Goal: Task Accomplishment & Management: Use online tool/utility

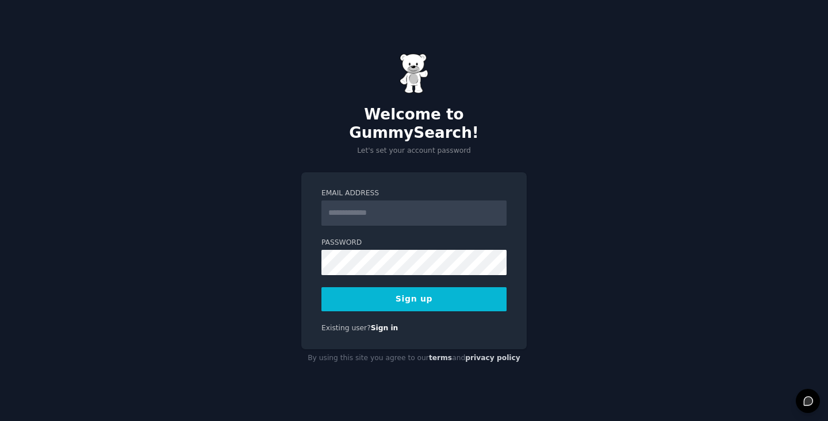
click at [209, 244] on div "Welcome to GummySearch! Let's set your account password Email Address Password …" at bounding box center [414, 210] width 828 height 421
click at [362, 201] on input "Email Address" at bounding box center [413, 213] width 185 height 25
type input "*"
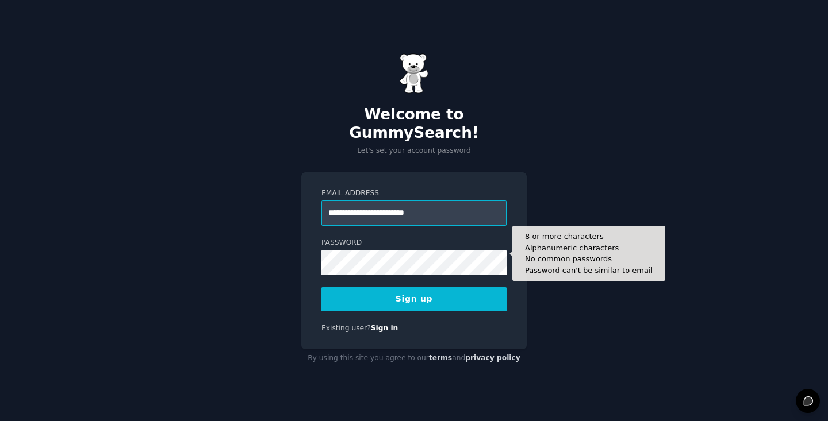
type input "**********"
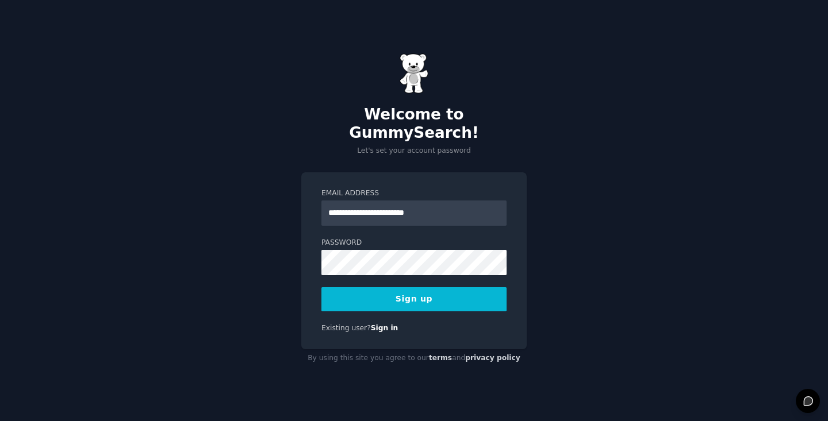
click at [260, 231] on div "**********" at bounding box center [414, 210] width 828 height 421
click at [415, 287] on button "Sign up" at bounding box center [413, 299] width 185 height 24
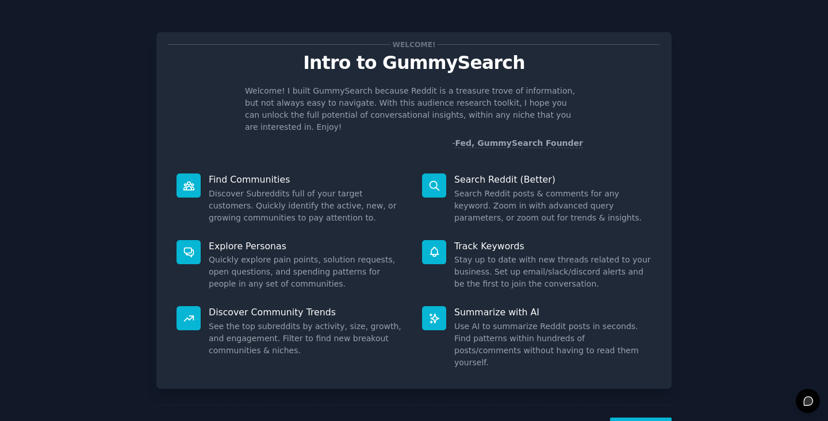
scroll to position [29, 0]
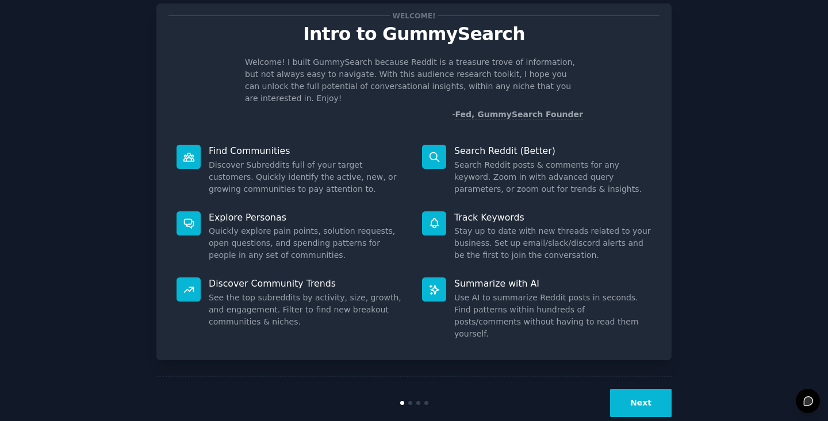
click at [661, 389] on button "Next" at bounding box center [641, 403] width 62 height 28
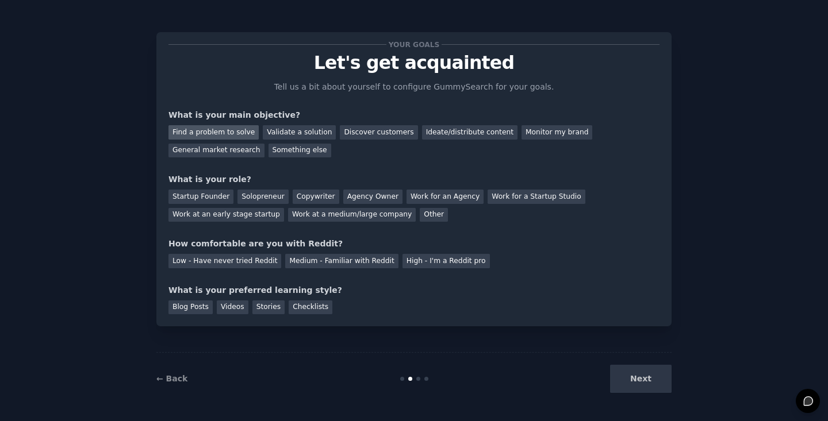
click at [233, 130] on div "Find a problem to solve" at bounding box center [213, 132] width 90 height 14
click at [379, 131] on div "Discover customers" at bounding box center [379, 132] width 78 height 14
click at [261, 199] on div "Solopreneur" at bounding box center [262, 197] width 51 height 14
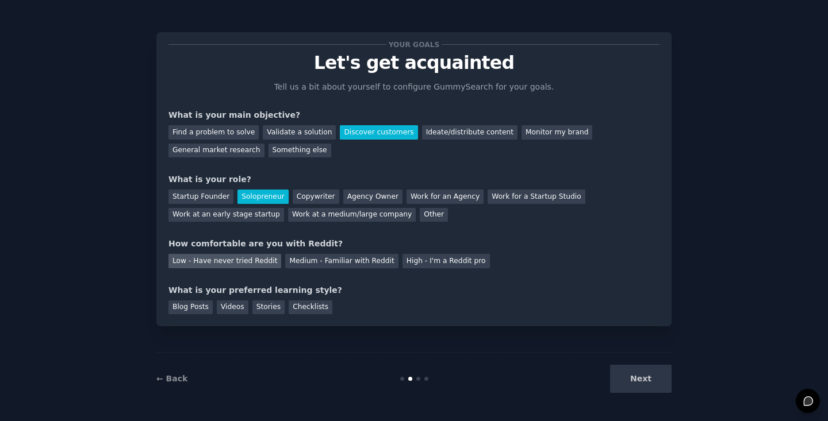
click at [225, 262] on div "Low - Have never tried Reddit" at bounding box center [224, 261] width 113 height 14
click at [650, 390] on div "Next" at bounding box center [586, 379] width 172 height 28
click at [195, 306] on div "Blog Posts" at bounding box center [190, 308] width 44 height 14
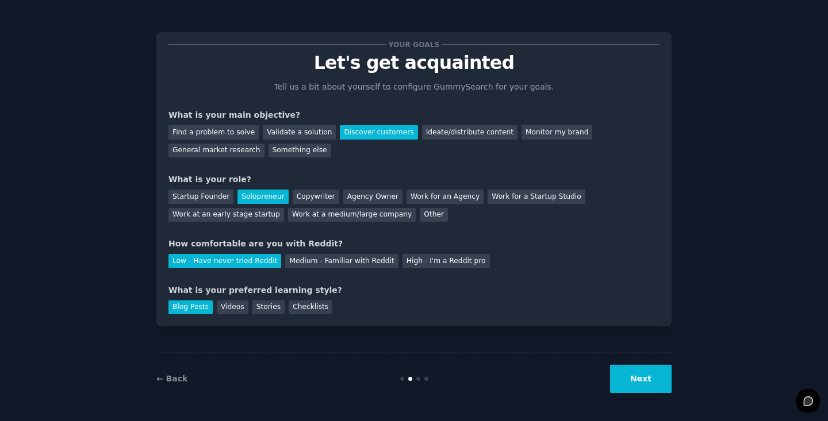
click at [642, 385] on button "Next" at bounding box center [641, 379] width 62 height 28
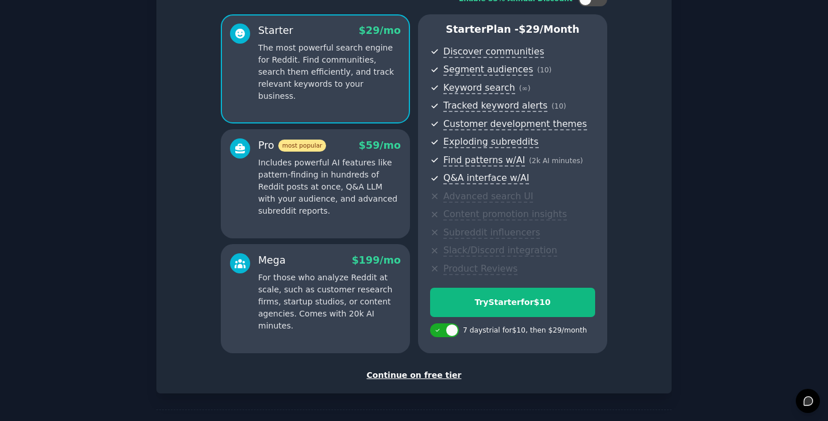
scroll to position [92, 0]
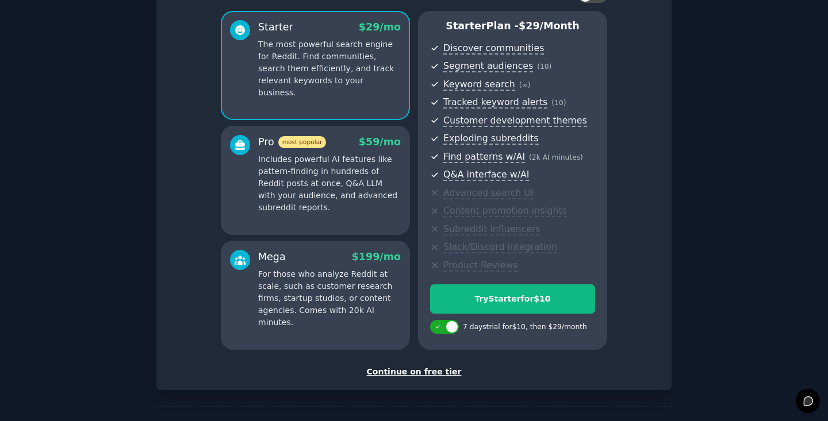
click at [435, 368] on div "Continue on free tier" at bounding box center [413, 372] width 491 height 12
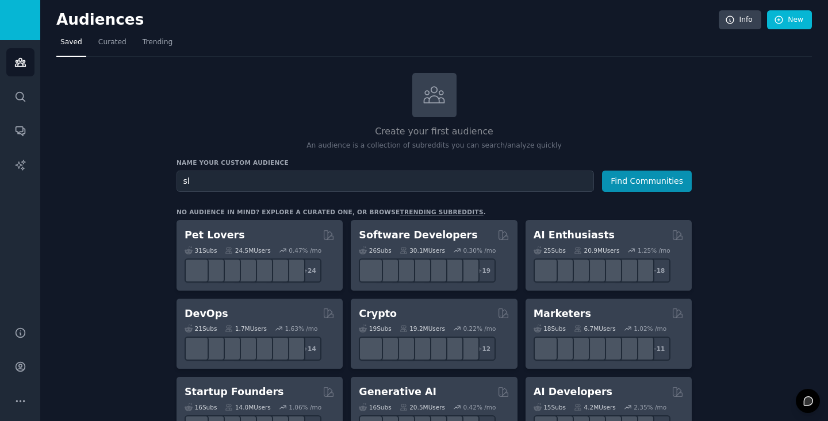
type input "s"
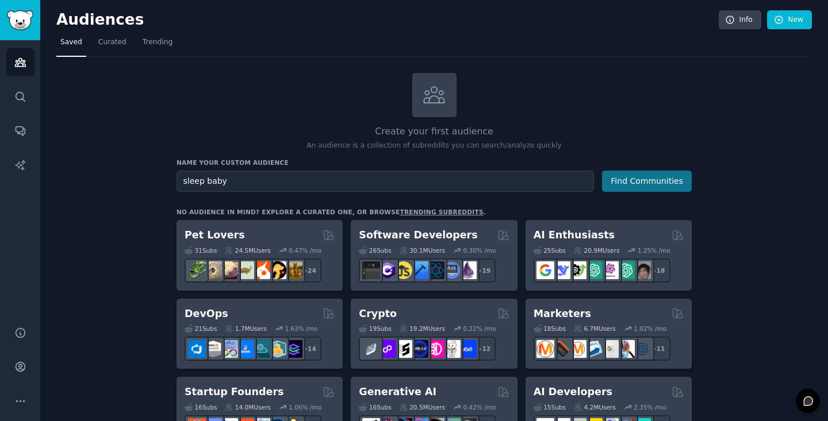
type input "sleep baby"
click at [654, 185] on button "Find Communities" at bounding box center [647, 181] width 90 height 21
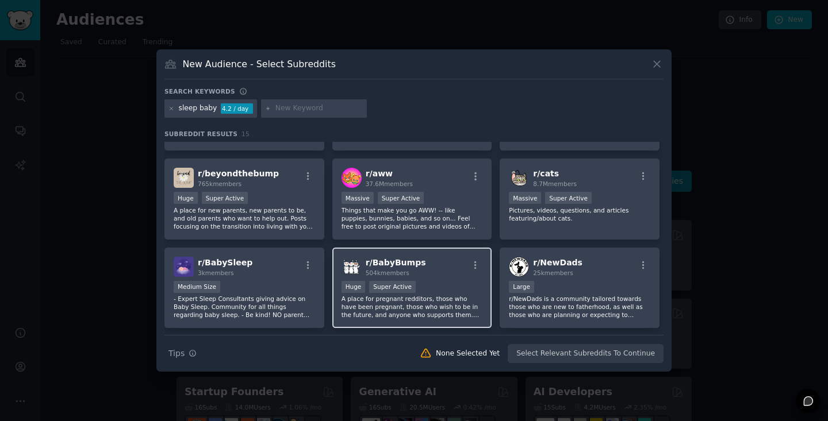
scroll to position [87, 0]
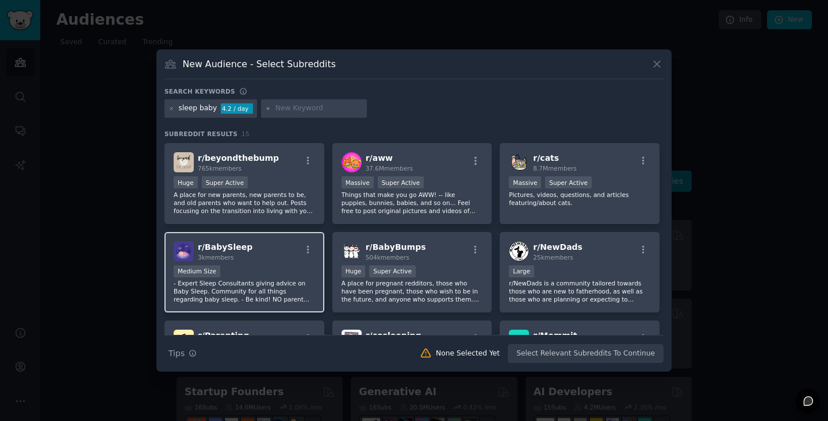
click at [275, 290] on p "- Expert Sleep Consultants giving advice on Baby Sleep. Community for all thing…" at bounding box center [244, 291] width 141 height 24
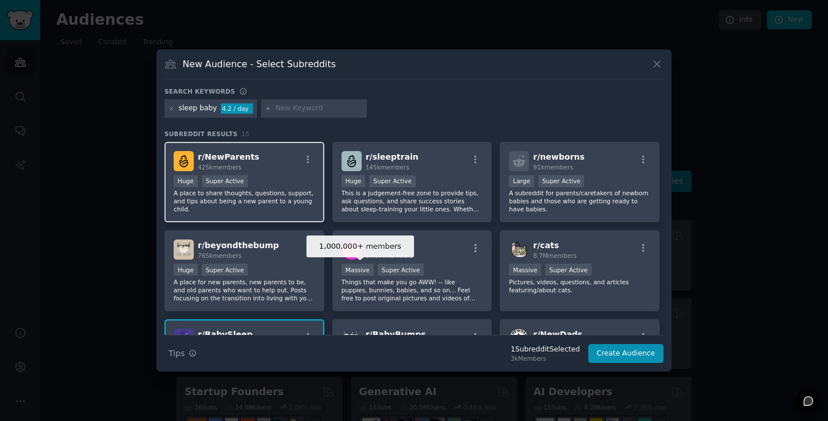
scroll to position [0, 0]
click at [273, 183] on div "100,000 - 1,000,000 members Huge Super Active" at bounding box center [244, 182] width 141 height 14
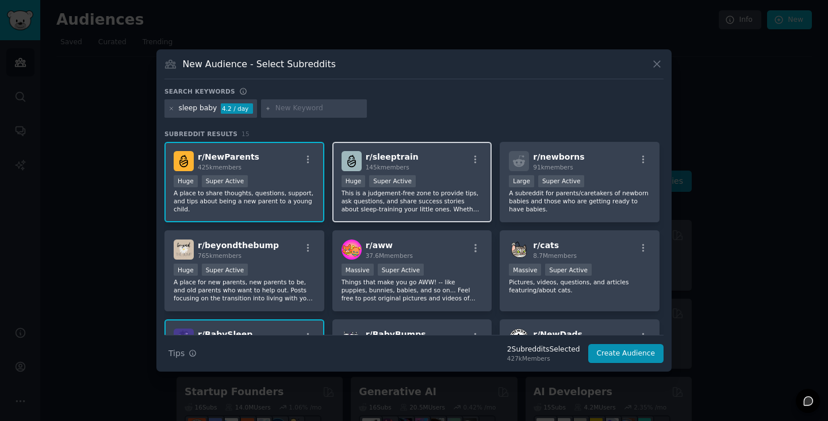
click at [430, 216] on div "r/ sleeptrain 145k members Huge Super Active This is a judgement-free zone to p…" at bounding box center [412, 182] width 160 height 81
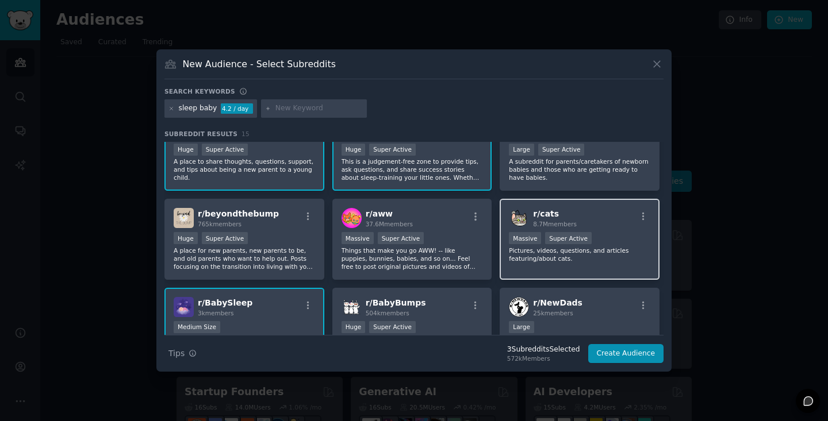
scroll to position [45, 0]
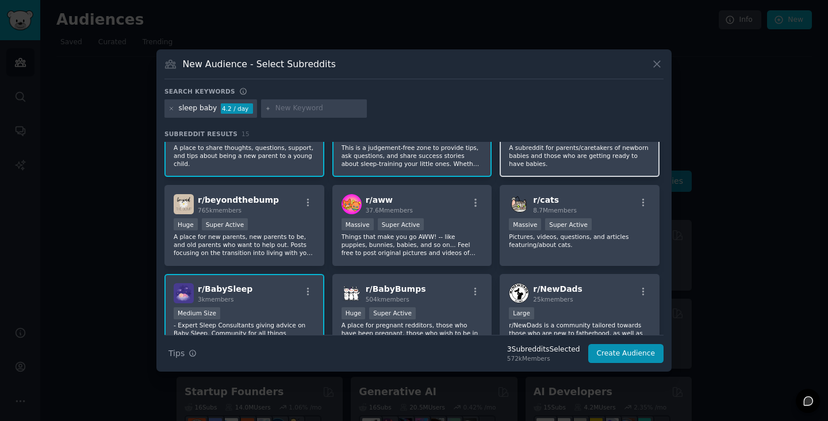
click at [588, 171] on div "r/ newborns 91k members Large Super Active A subreddit for parents/caretakers o…" at bounding box center [580, 137] width 160 height 81
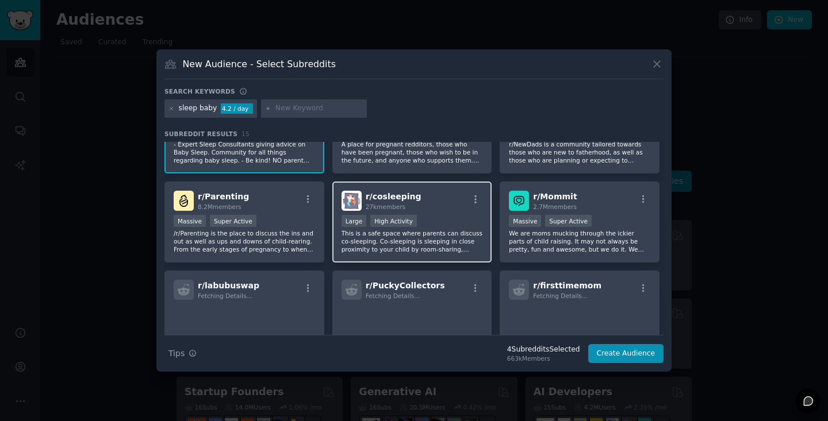
scroll to position [232, 0]
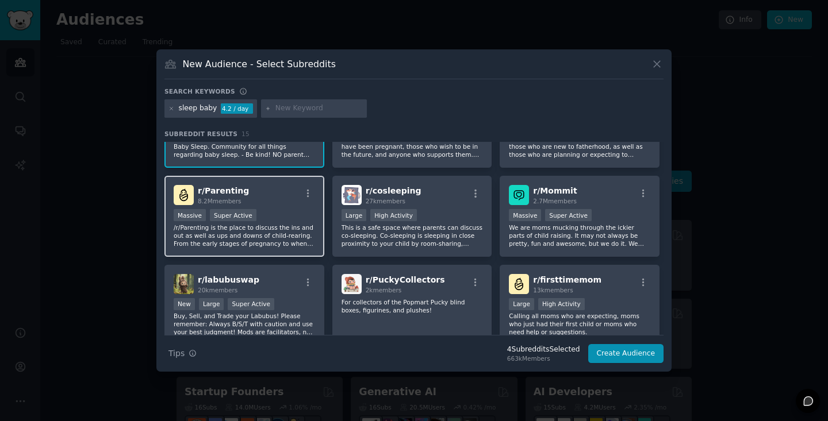
click at [289, 233] on p "/r/Parenting is the place to discuss the ins and out as well as ups and downs o…" at bounding box center [244, 236] width 141 height 24
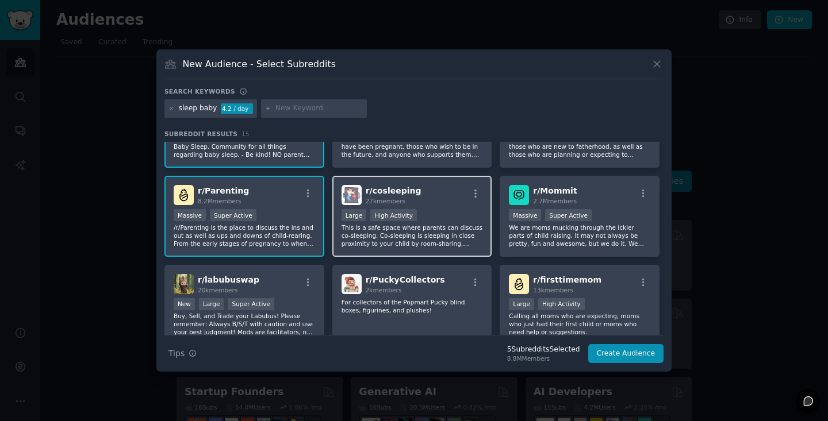
click at [434, 232] on p "This is a safe space where parents can discuss co-sleeping. Co-sleeping is slee…" at bounding box center [412, 236] width 141 height 24
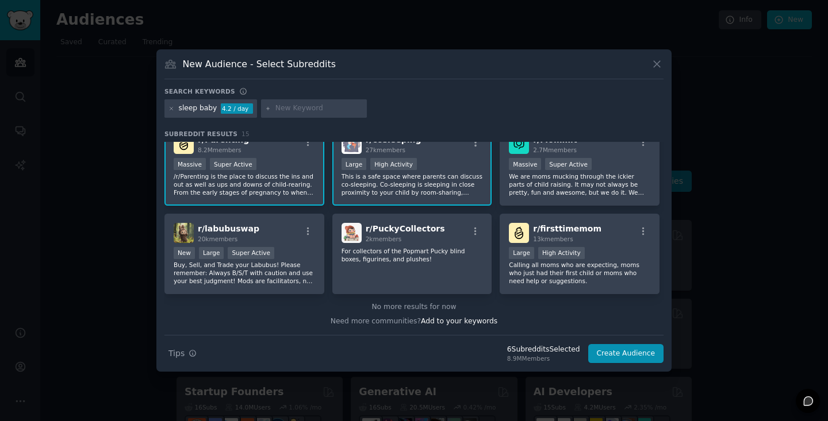
scroll to position [283, 0]
click at [626, 355] on button "Create Audience" at bounding box center [626, 354] width 76 height 20
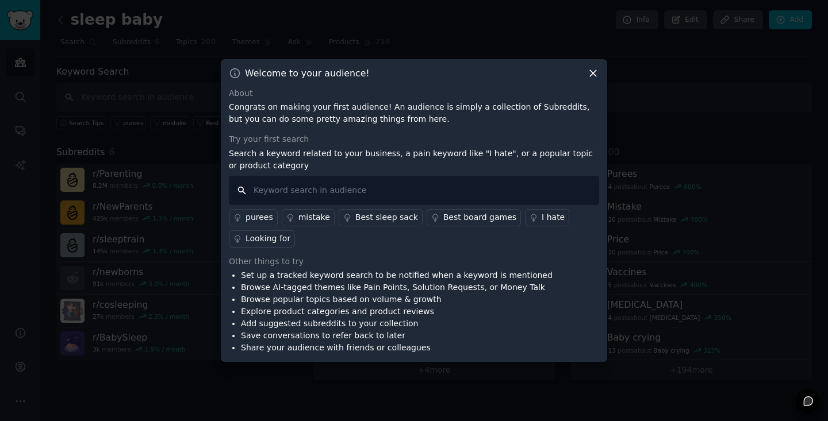
click at [344, 195] on input "text" at bounding box center [414, 190] width 370 height 29
type input "a"
type input "sleep awake"
